Goal: Obtain resource: Download file/media

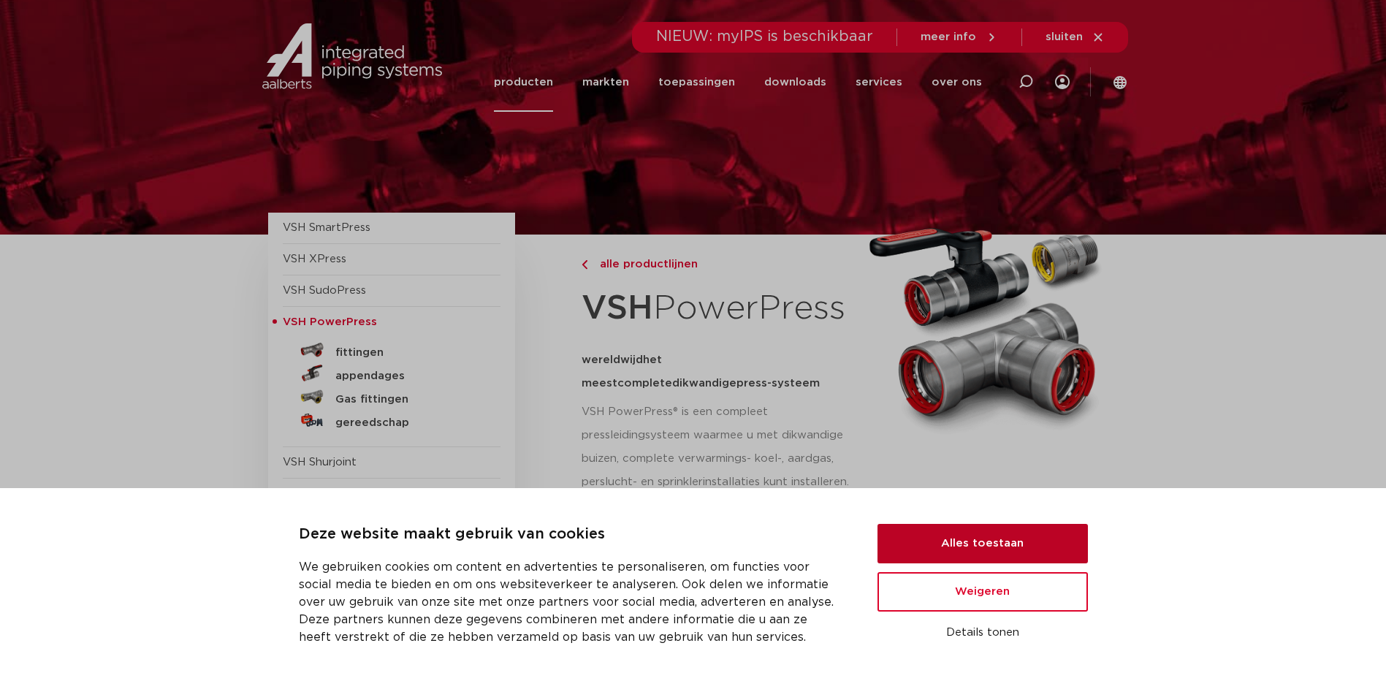
click at [988, 541] on button "Alles toestaan" at bounding box center [982, 543] width 210 height 39
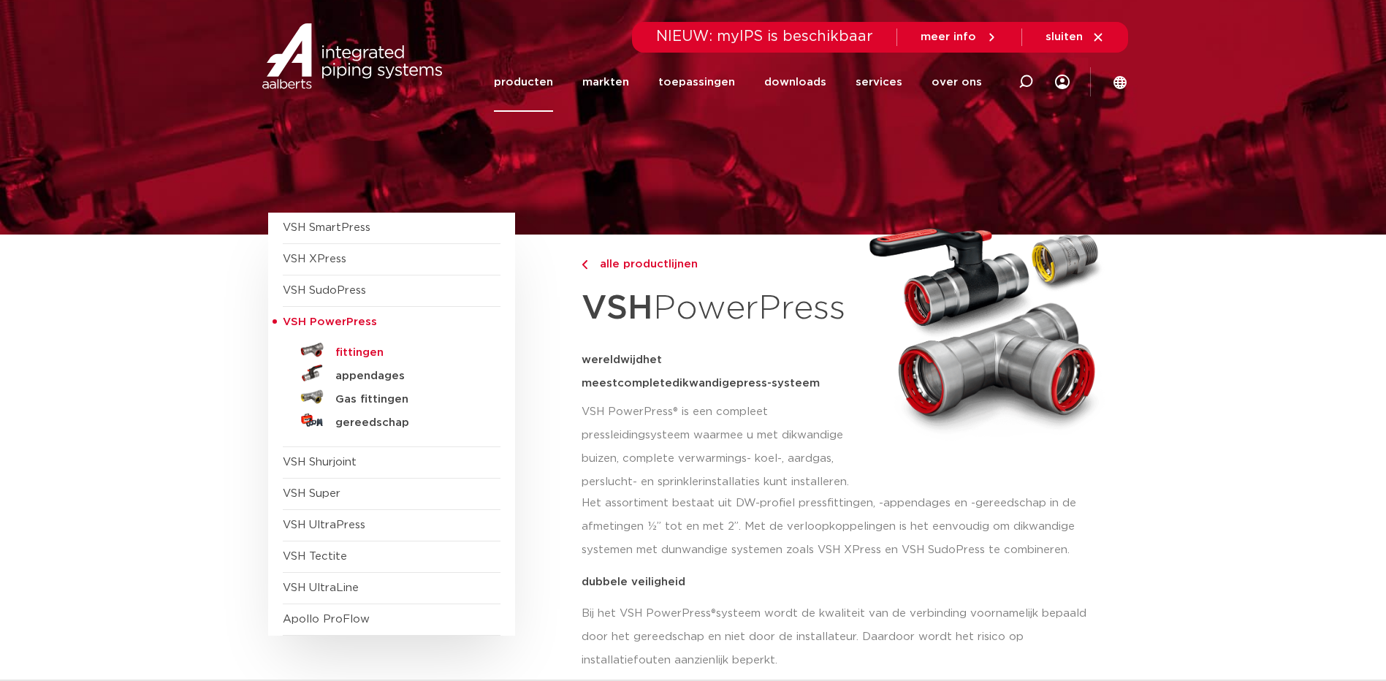
click at [349, 346] on h5 "fittingen" at bounding box center [407, 352] width 145 height 13
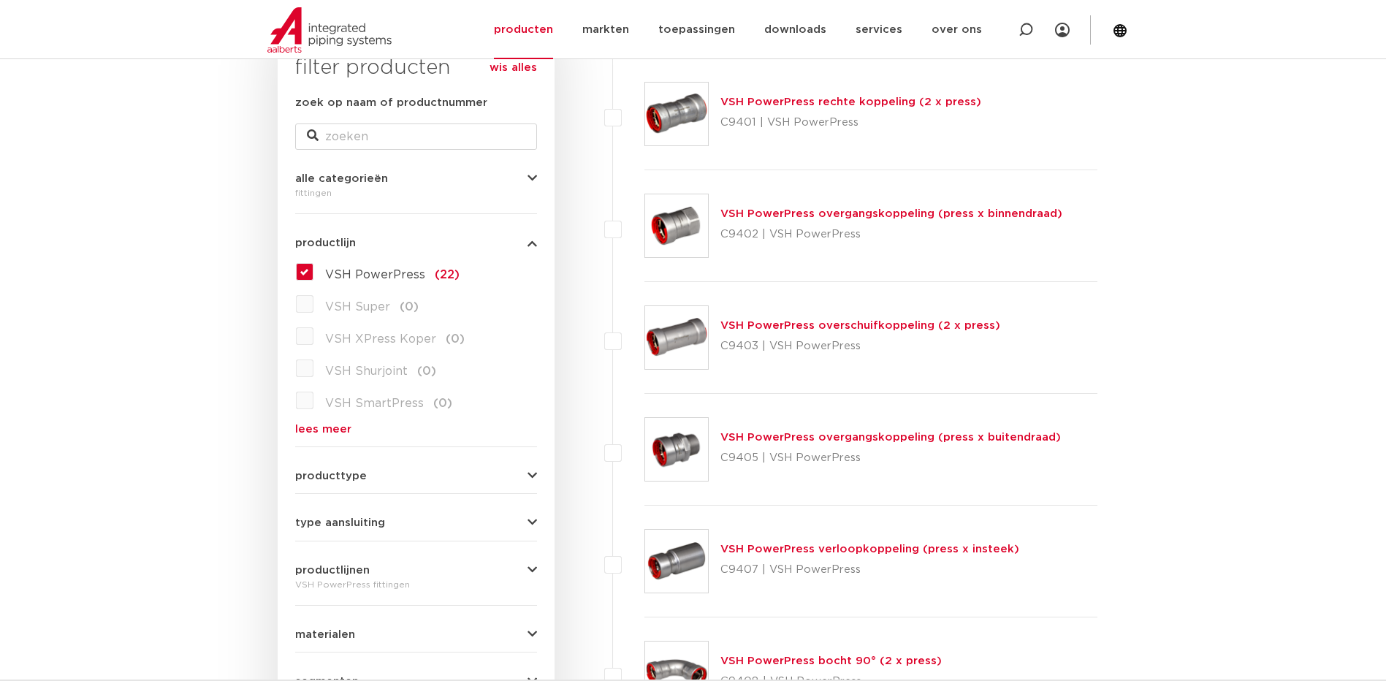
scroll to position [292, 0]
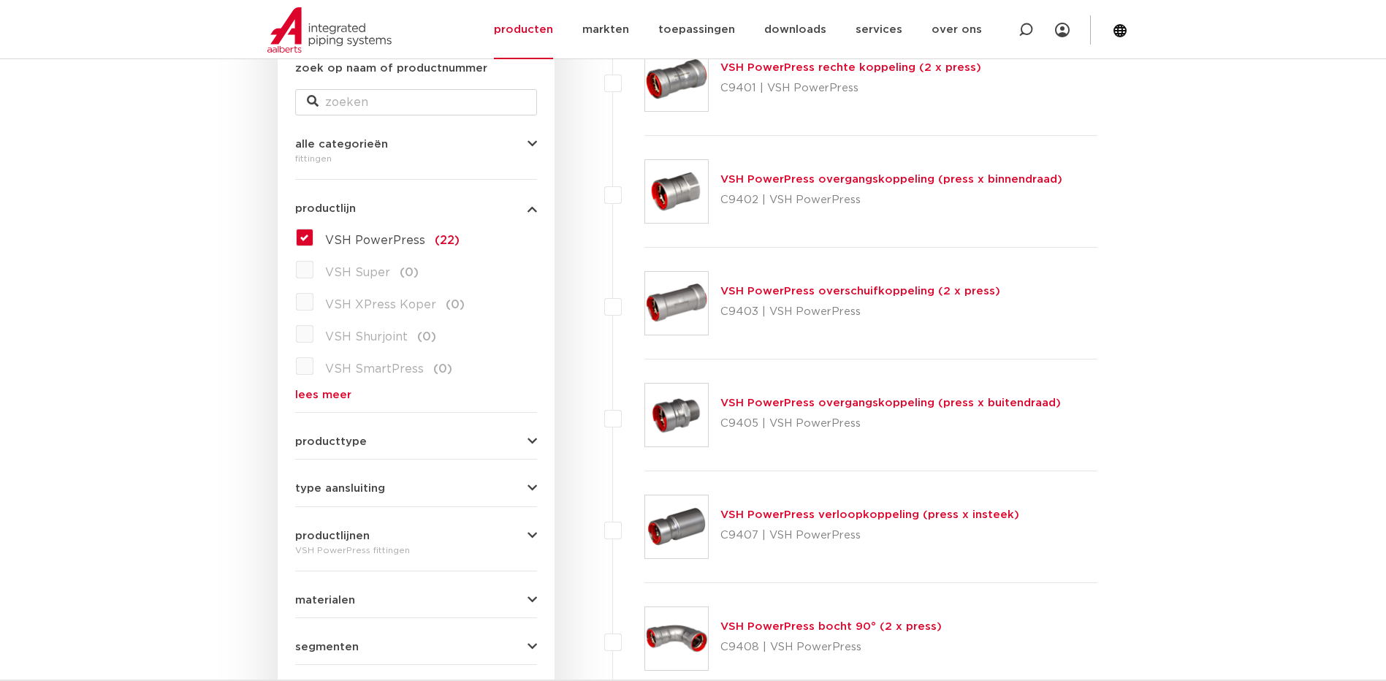
click at [817, 175] on link "VSH PowerPress overgangskoppeling (press x binnendraad)" at bounding box center [891, 179] width 342 height 11
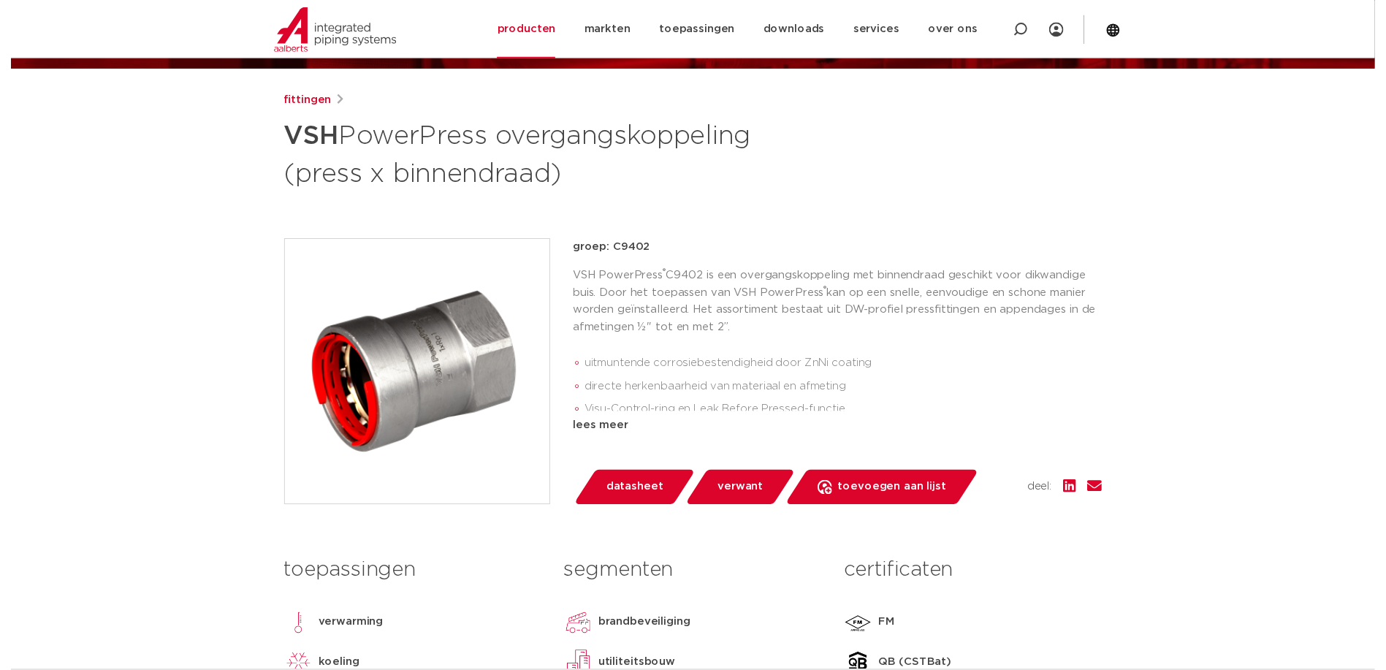
scroll to position [146, 0]
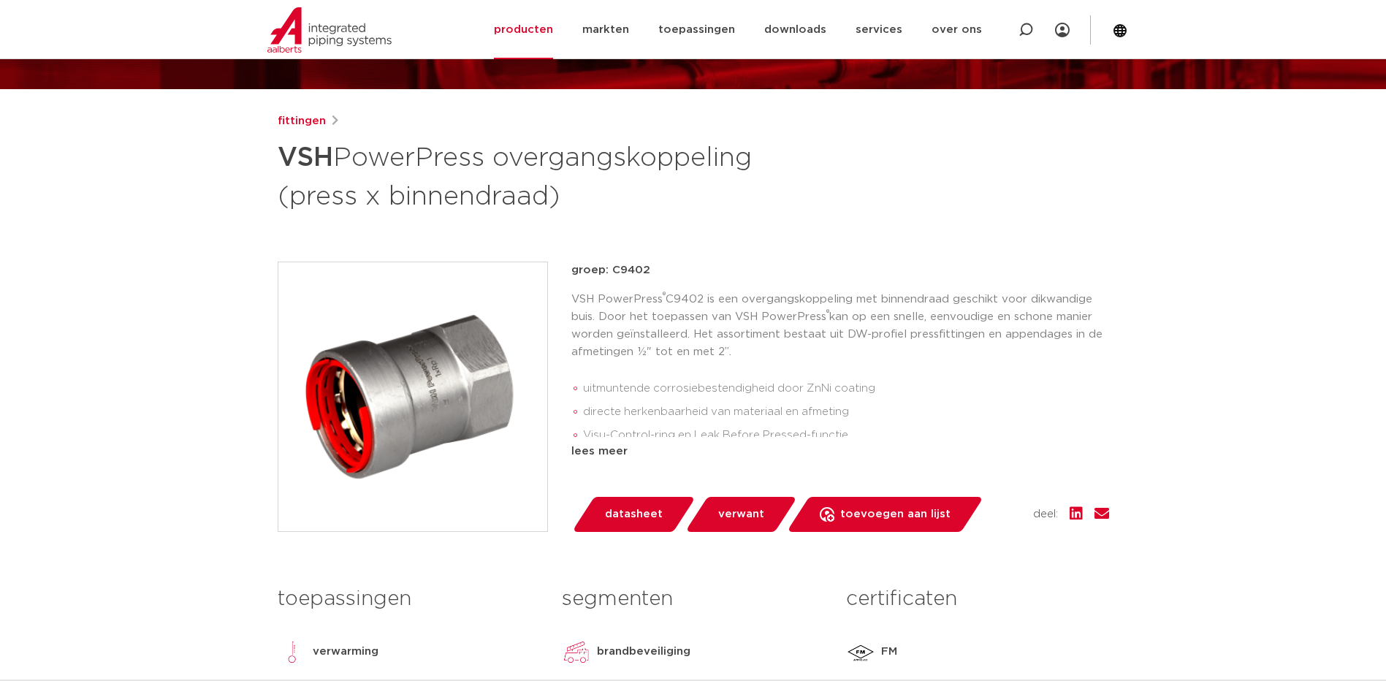
click at [652, 519] on span "datasheet" at bounding box center [634, 514] width 58 height 23
